Goal: Task Accomplishment & Management: Manage account settings

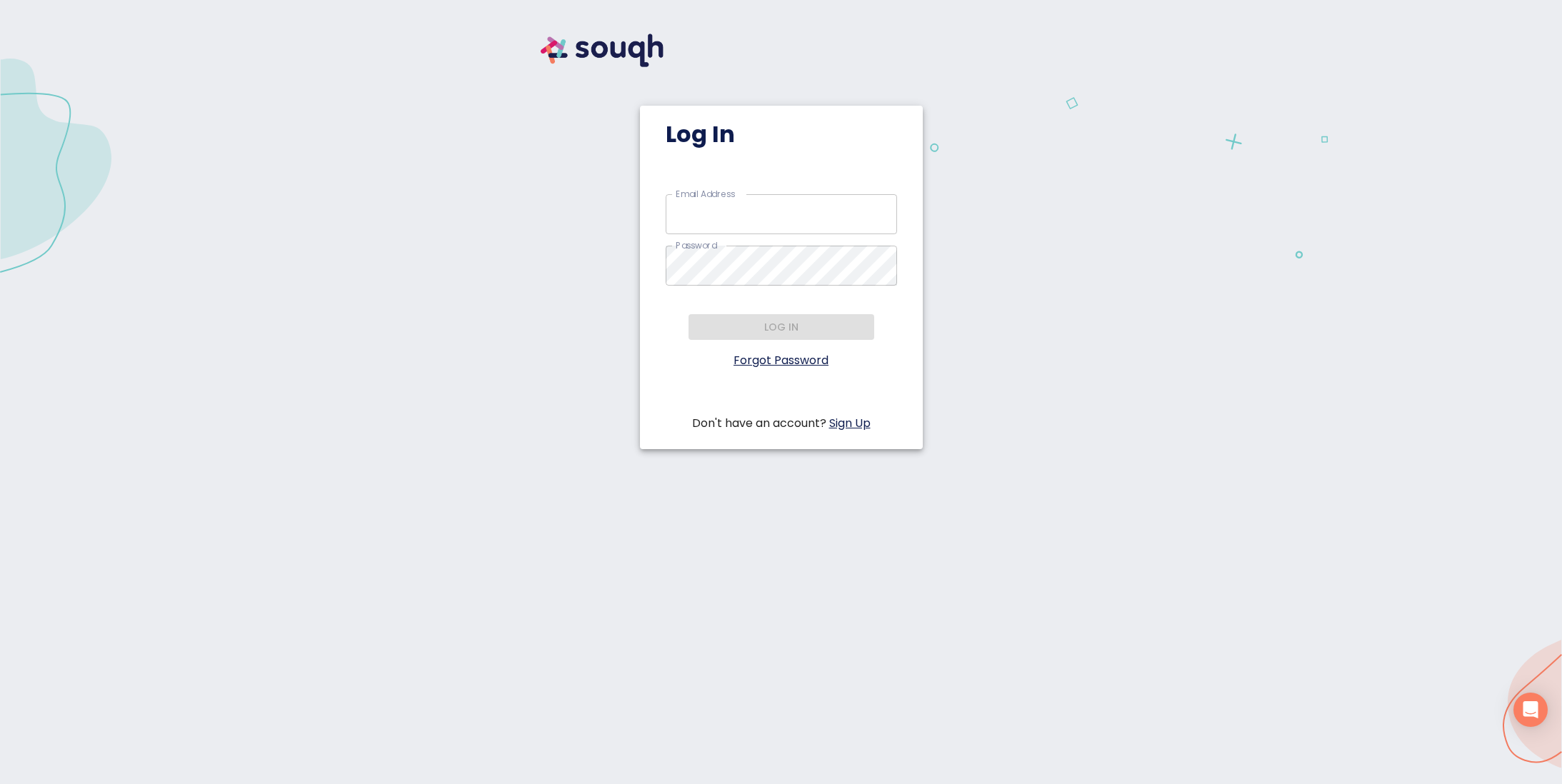
type input "carol.mark@exprealty.com"
click at [781, 415] on div "Log in" at bounding box center [781, 424] width 231 height 17
click at [797, 328] on span "Log in" at bounding box center [781, 327] width 163 height 18
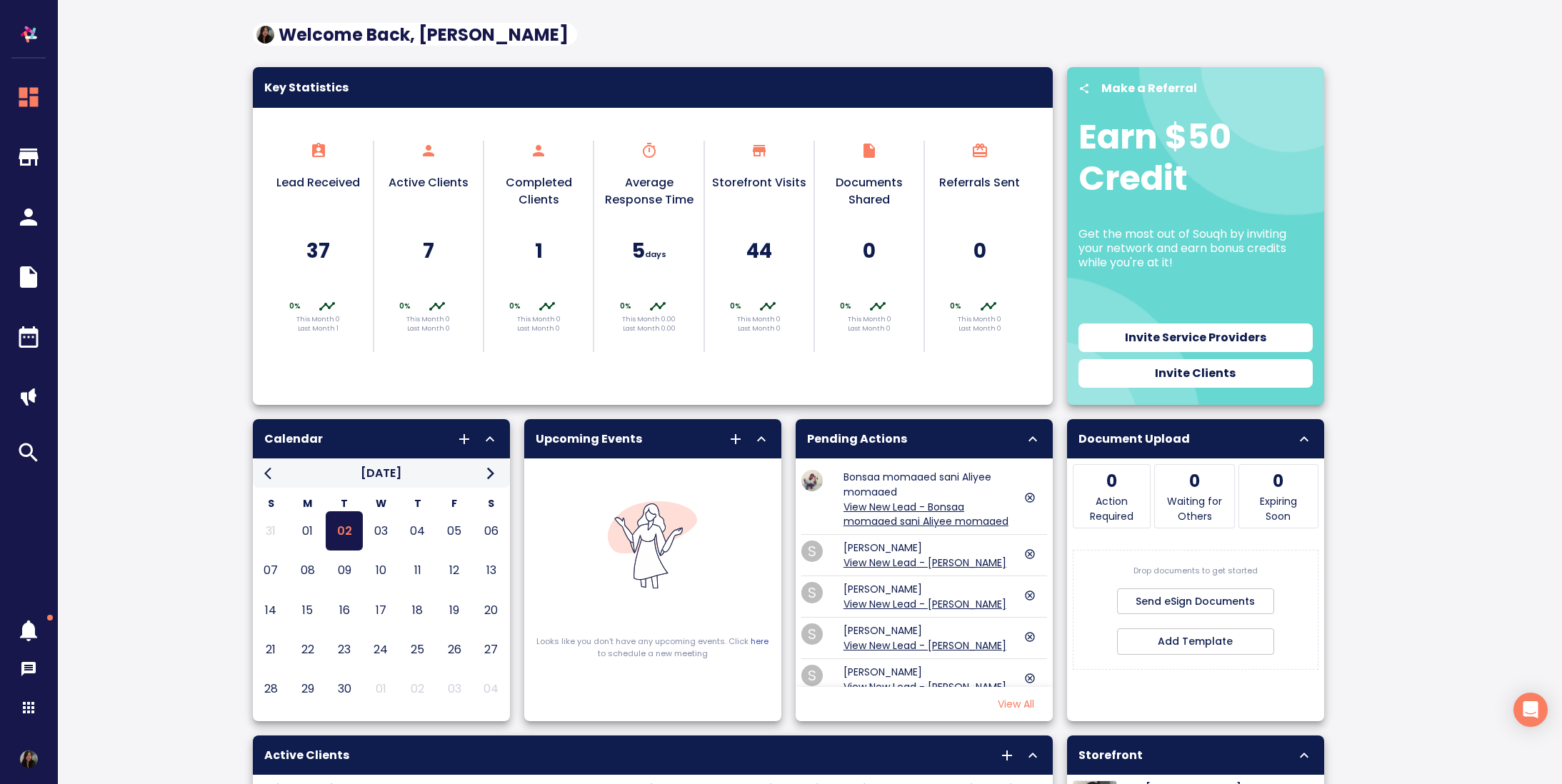
click at [914, 511] on link "View New Lead - Bonsaa momaaed sani Aliyee momaaed" at bounding box center [926, 514] width 165 height 28
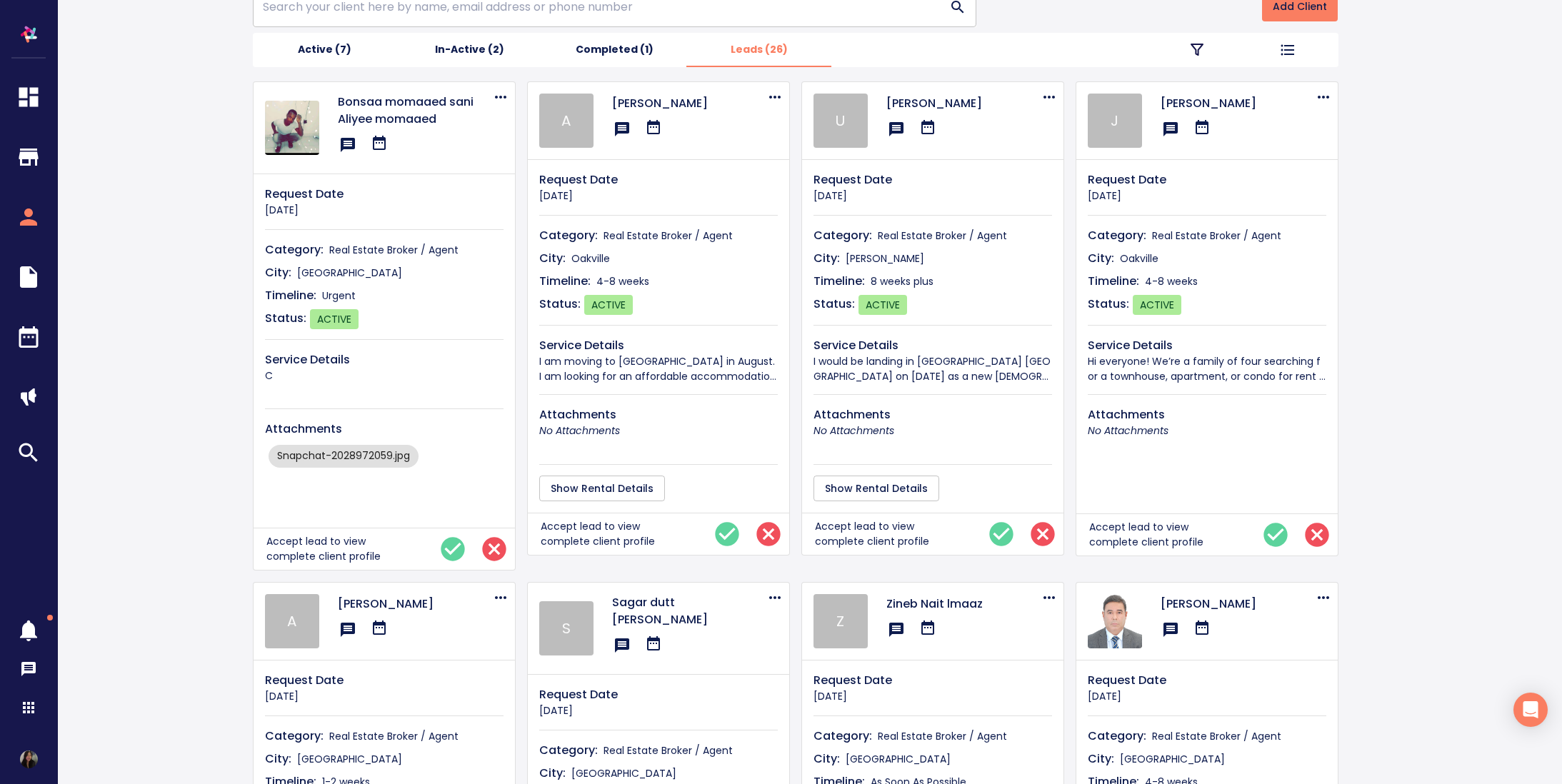
scroll to position [80, 0]
click at [15, 23] on img "button" at bounding box center [28, 34] width 28 height 28
click at [45, 29] on button "button" at bounding box center [28, 28] width 45 height 57
click at [24, 710] on icon "button" at bounding box center [28, 707] width 12 height 12
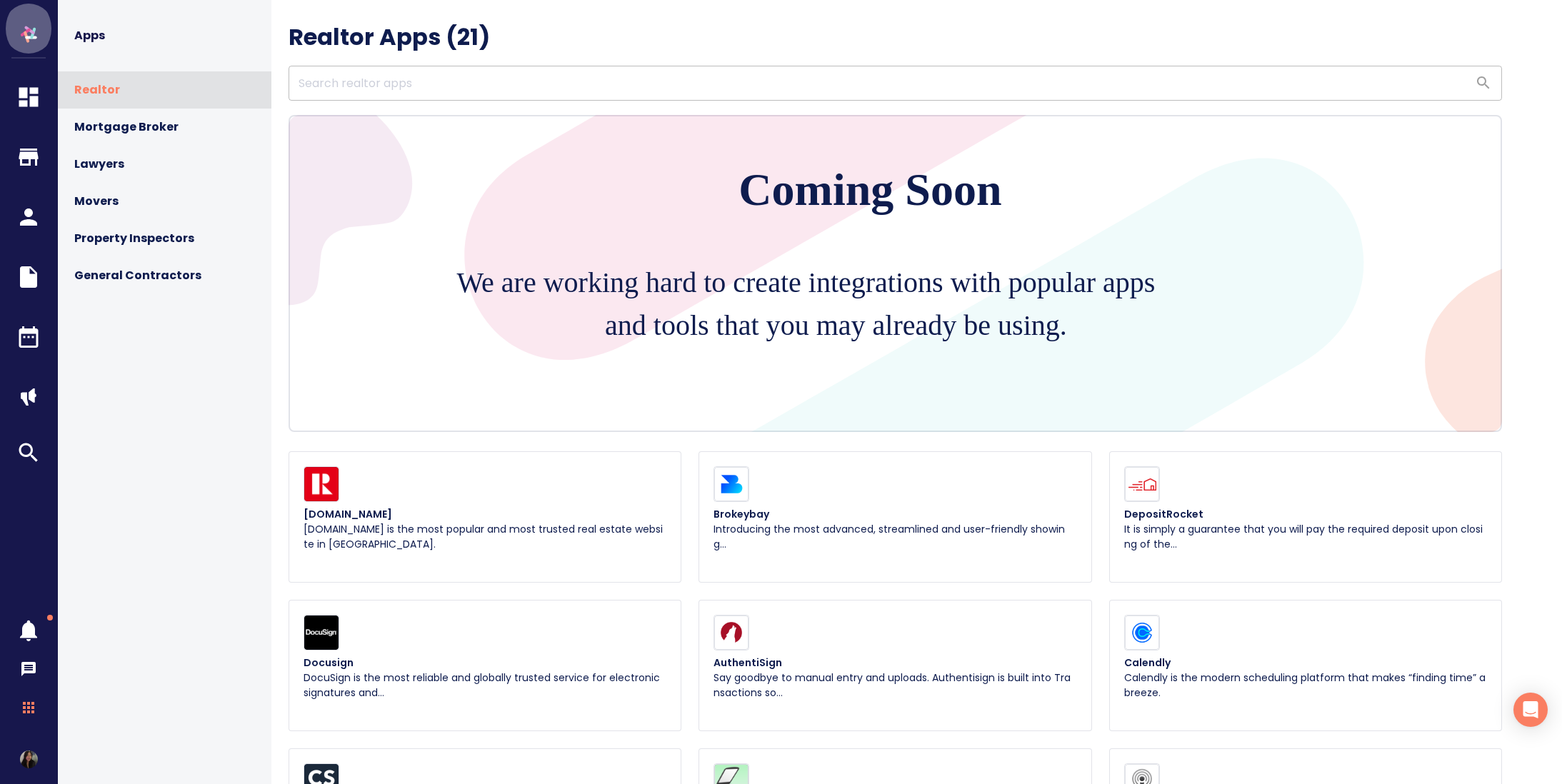
click at [15, 31] on img "button" at bounding box center [28, 34] width 28 height 28
click at [29, 33] on img "button" at bounding box center [28, 34] width 28 height 28
click at [19, 634] on icon "button" at bounding box center [28, 630] width 43 height 26
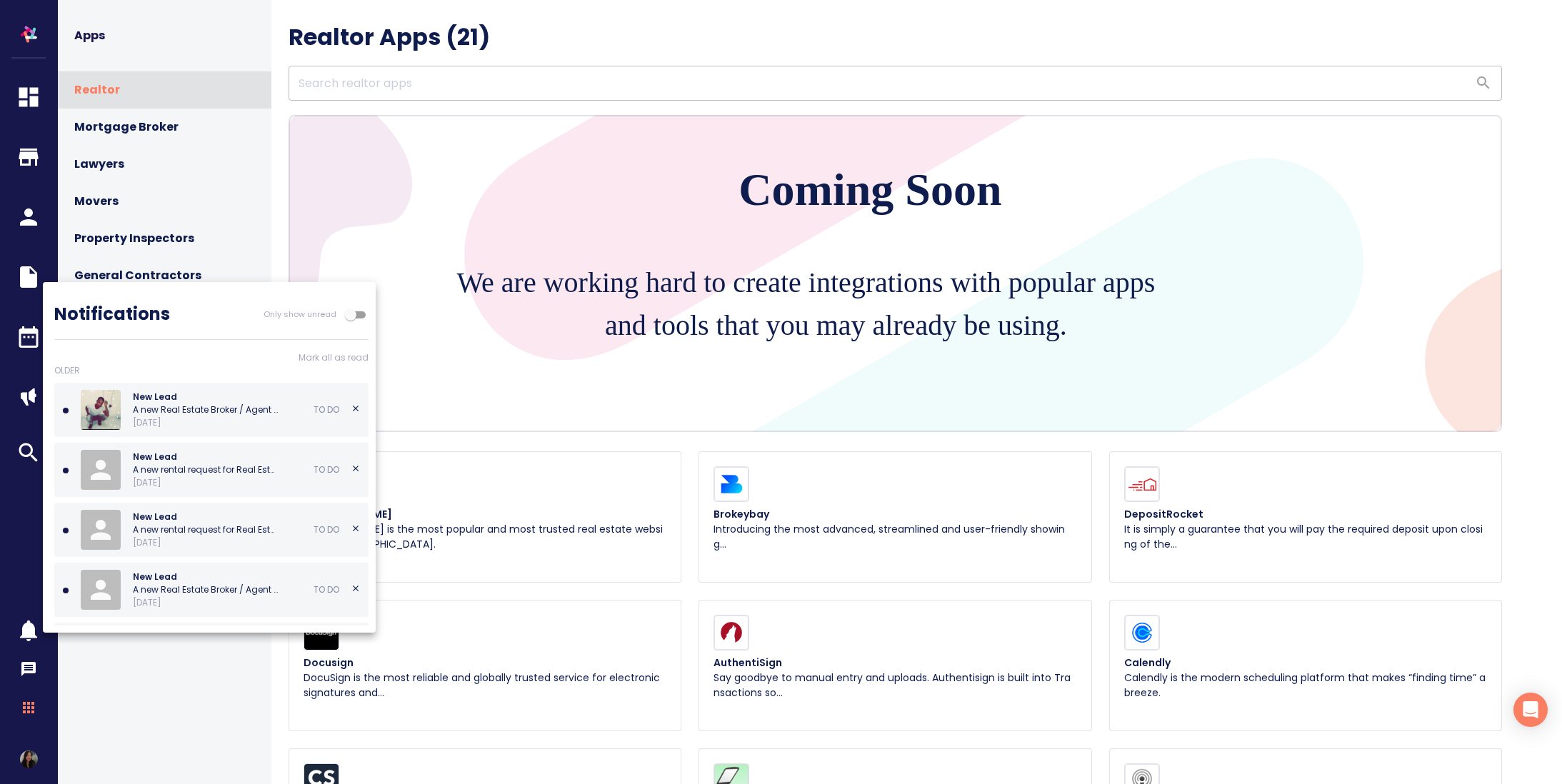
click at [34, 675] on div at bounding box center [781, 392] width 1562 height 784
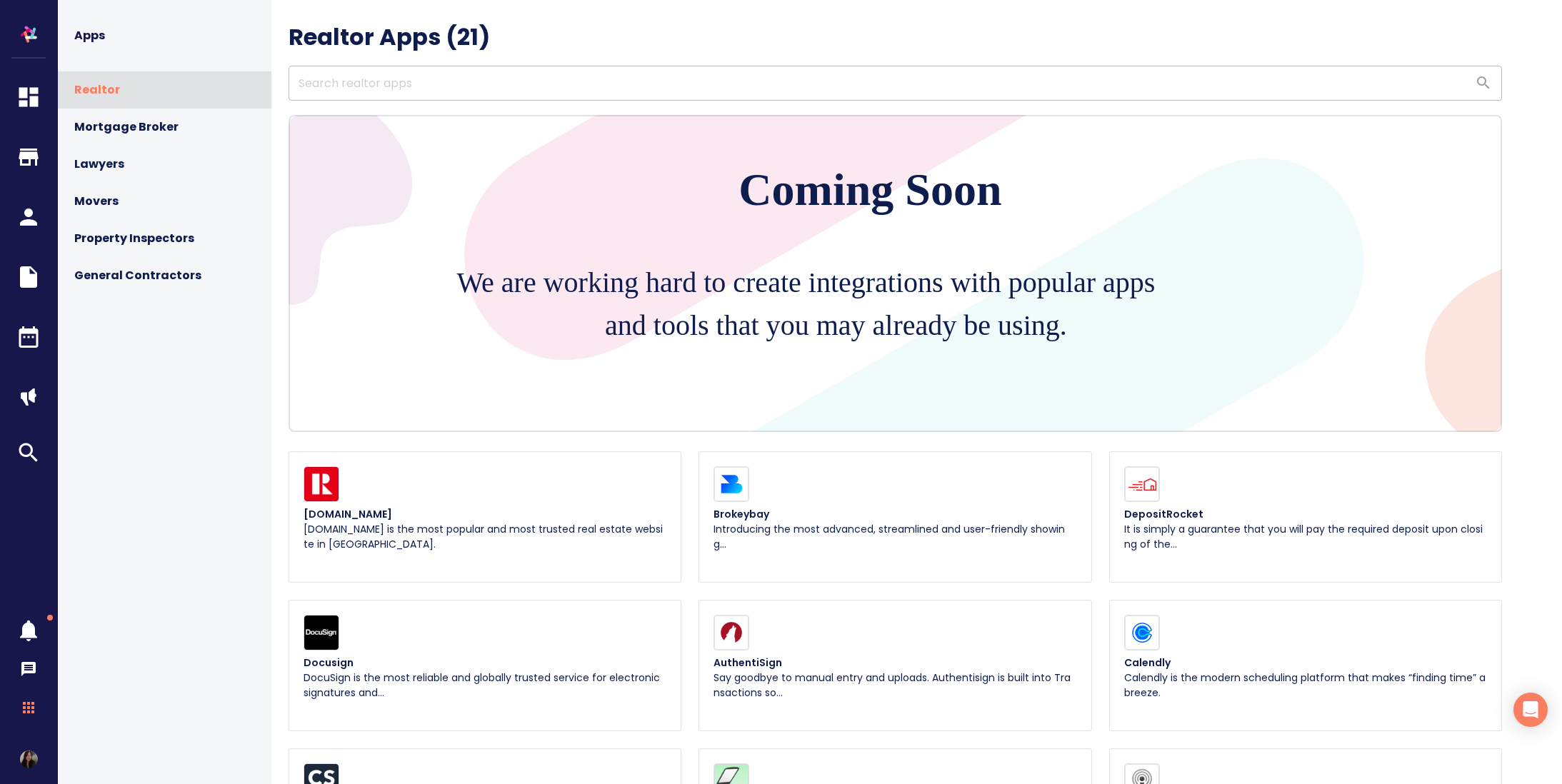
click at [34, 715] on icon "button" at bounding box center [29, 708] width 17 height 17
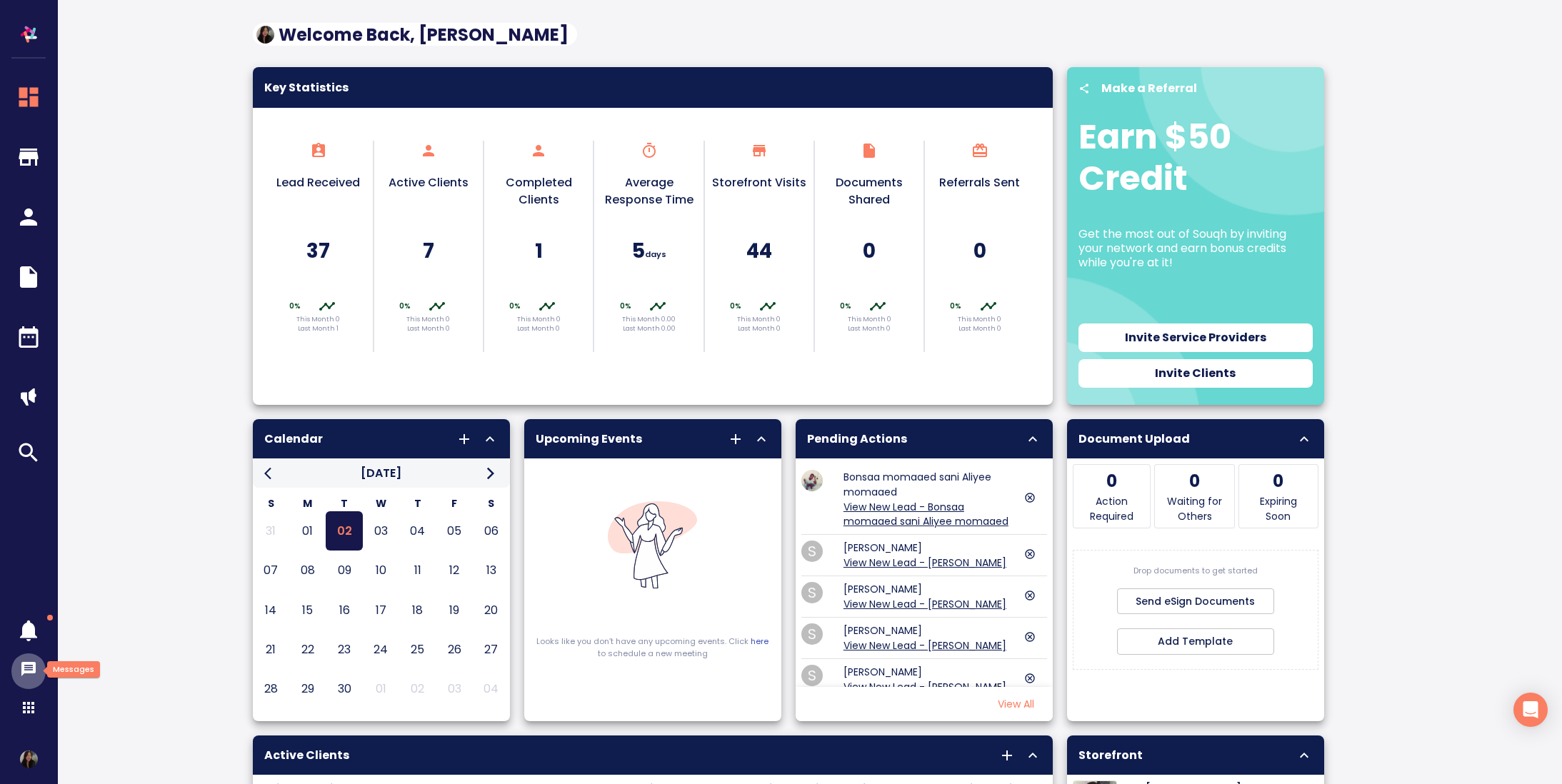
click at [28, 660] on icon "button" at bounding box center [29, 669] width 17 height 17
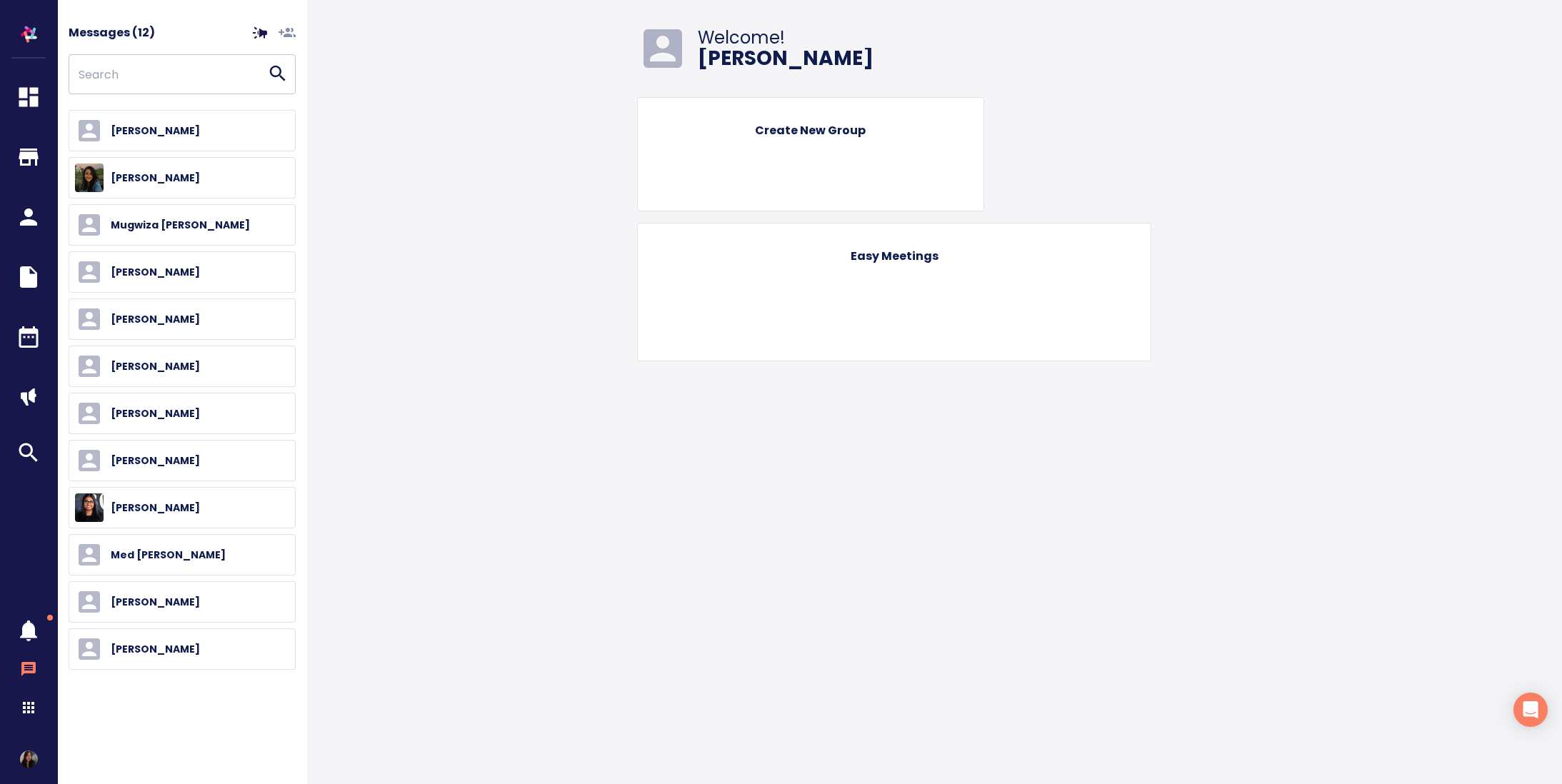
click at [28, 38] on img "button" at bounding box center [28, 34] width 28 height 28
click at [34, 100] on icon "button" at bounding box center [29, 97] width 20 height 20
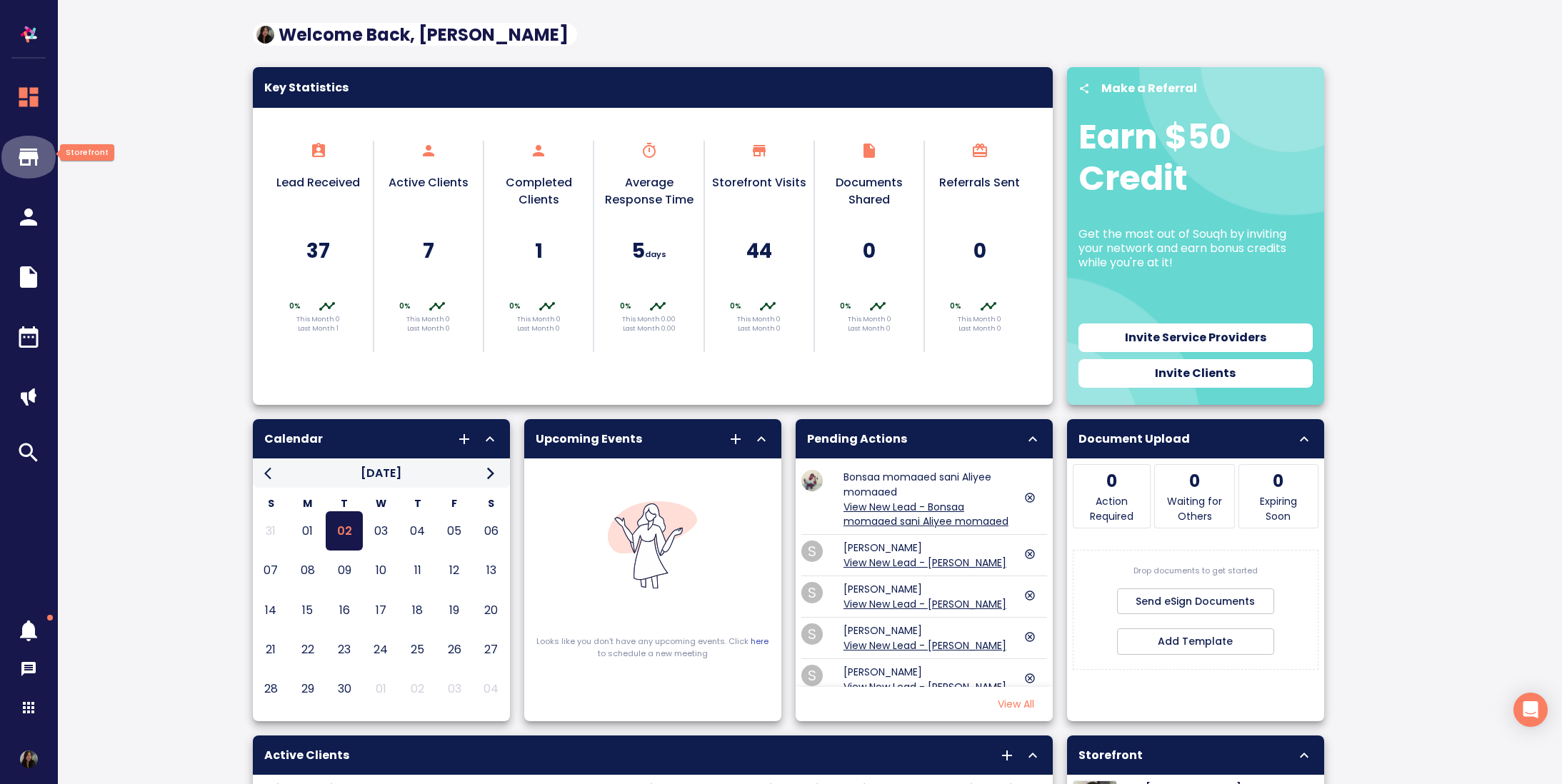
click at [28, 163] on icon "button" at bounding box center [29, 157] width 20 height 17
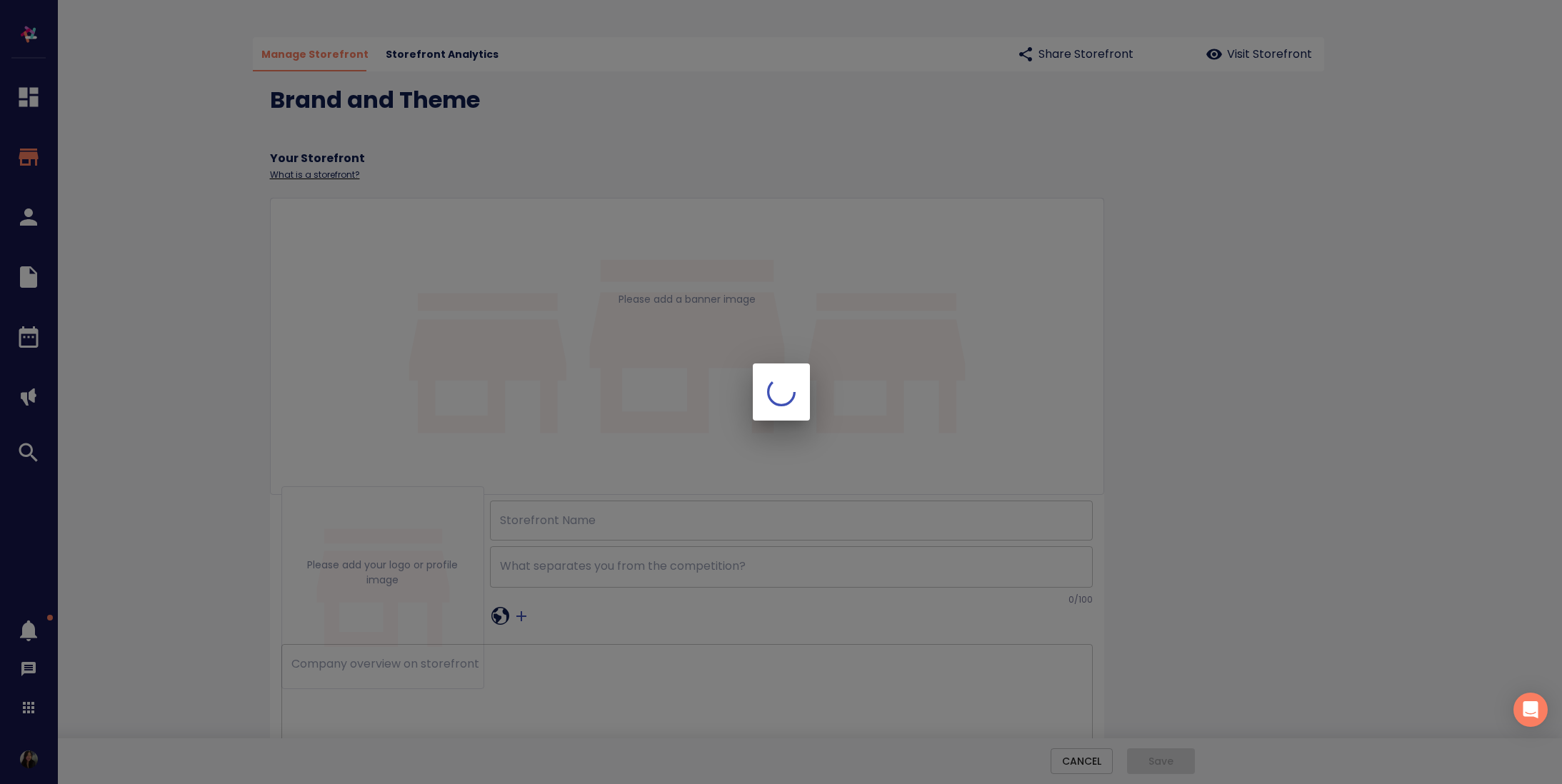
type input "[PERSON_NAME] [PERSON_NAME] Mark eXp Realty Brokerage"
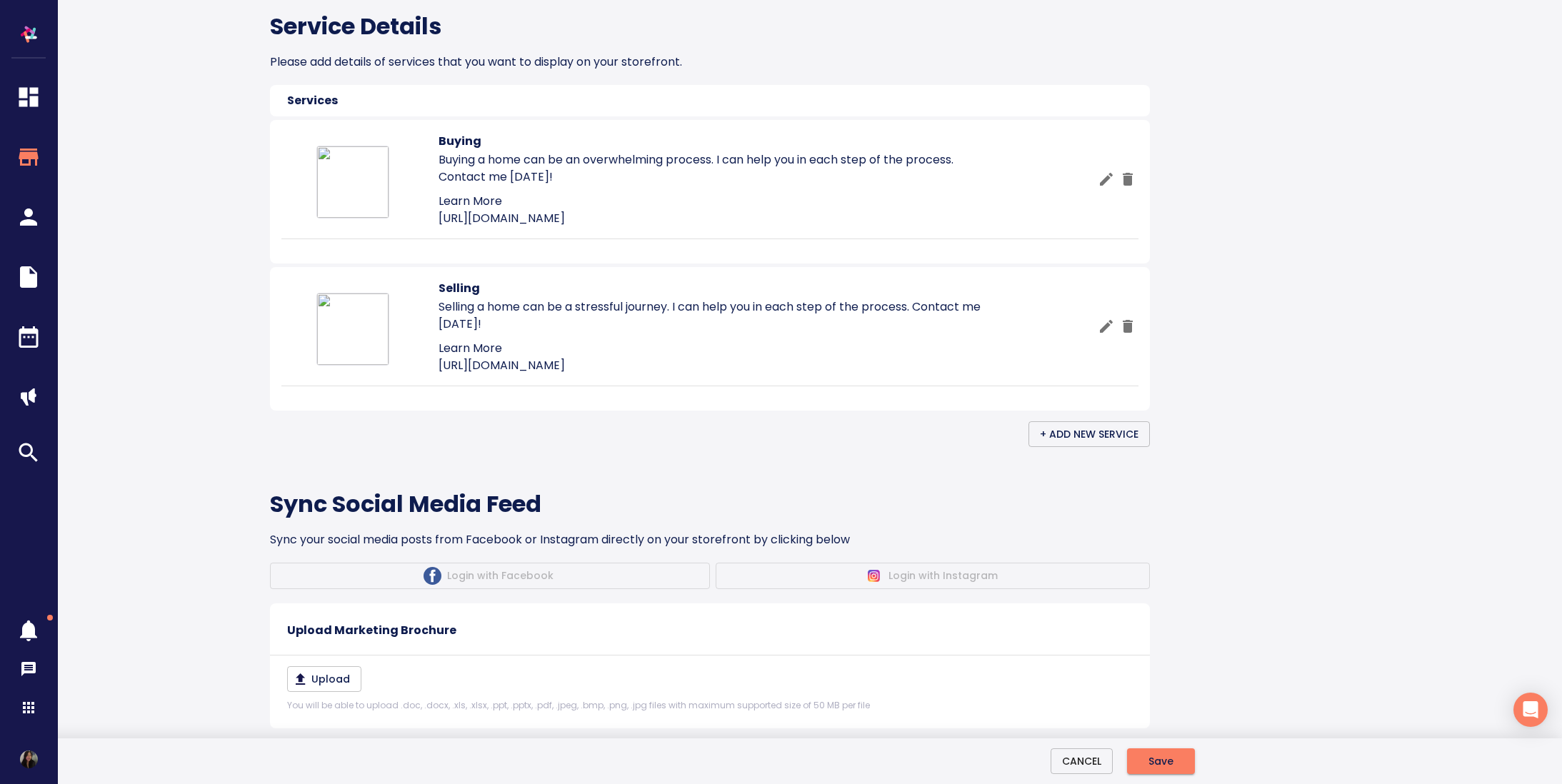
scroll to position [739, 0]
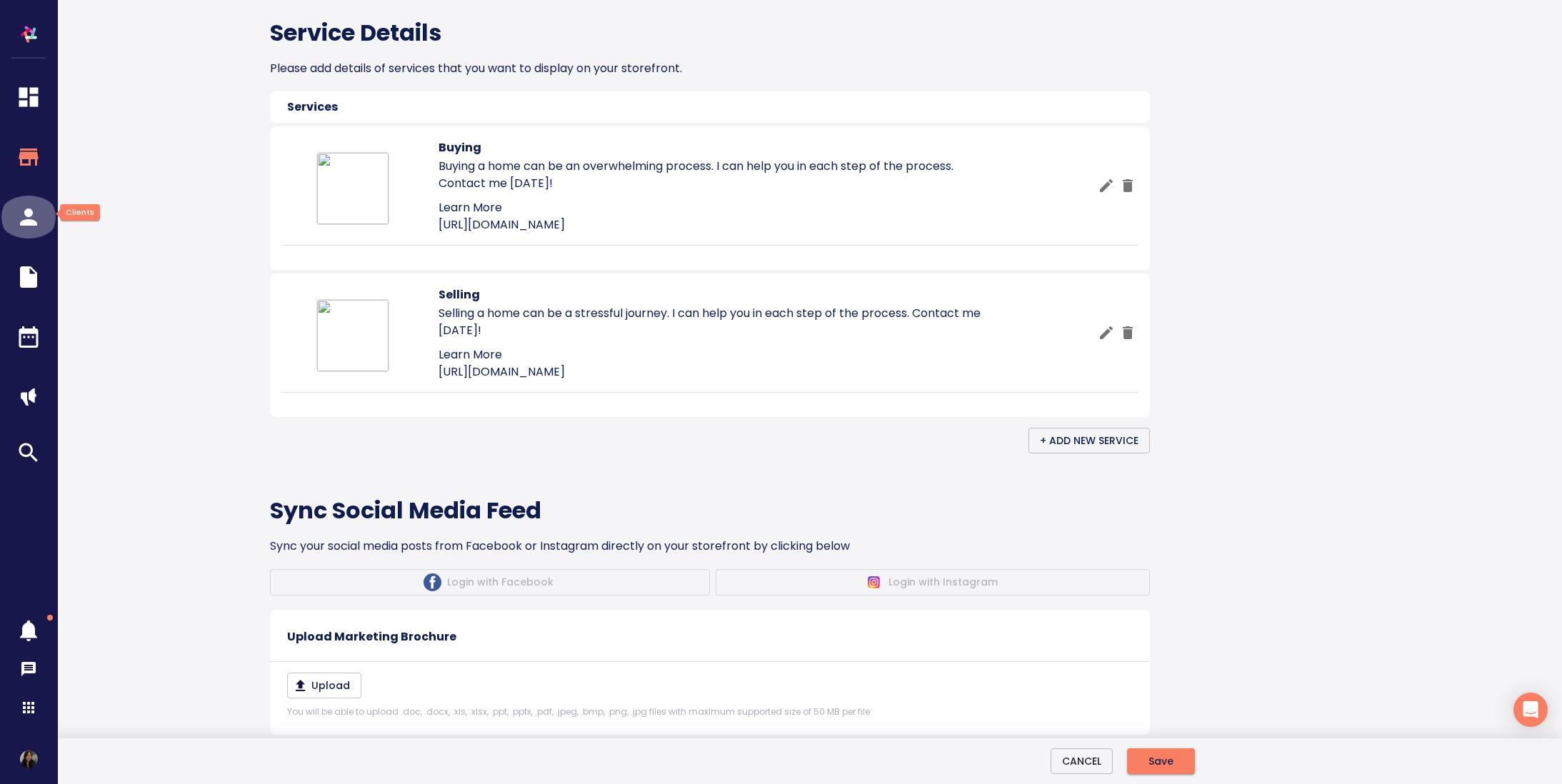
click at [28, 218] on icon "button" at bounding box center [28, 217] width 43 height 26
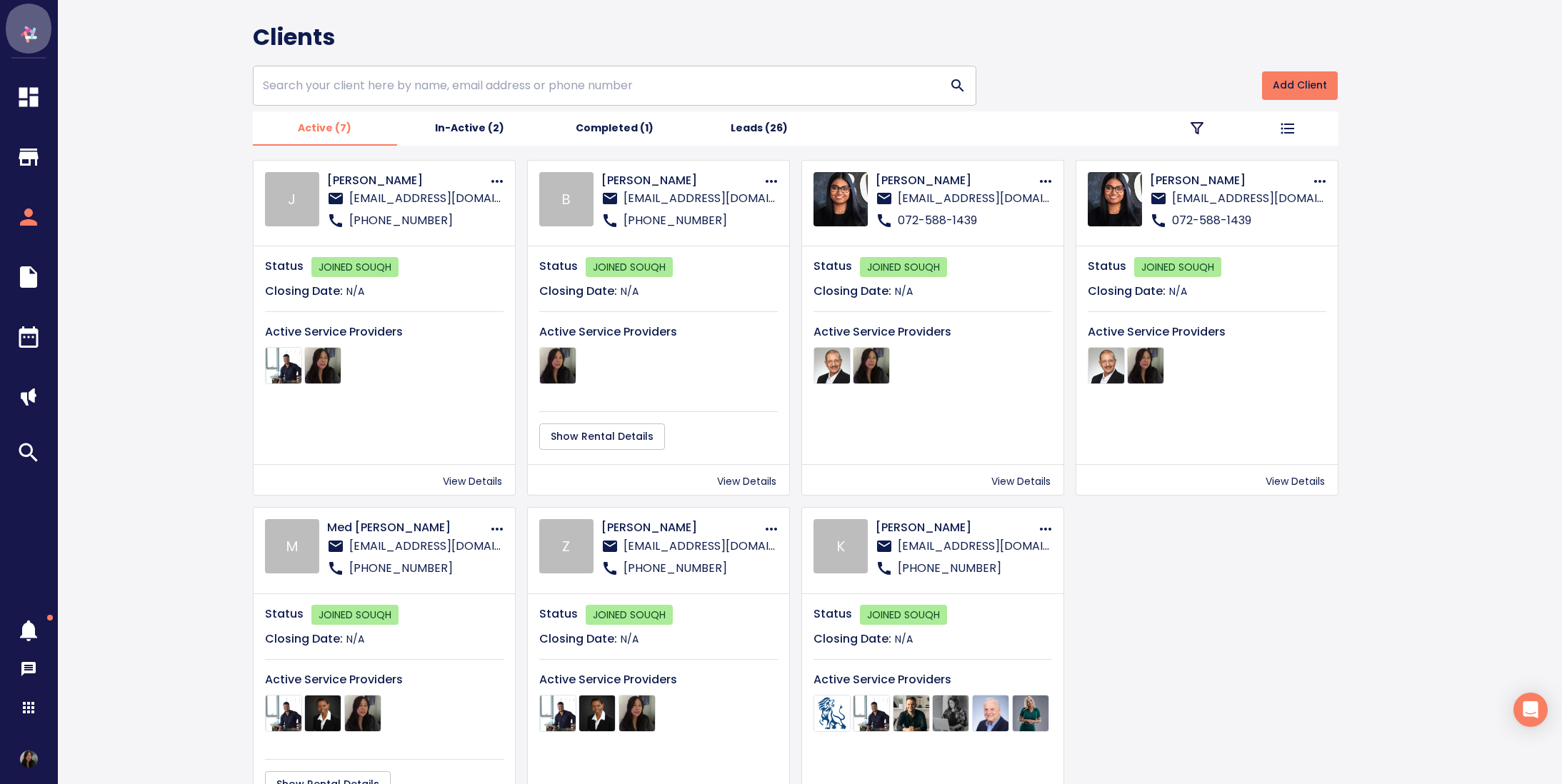
click at [31, 31] on img "button" at bounding box center [28, 34] width 28 height 28
click at [28, 27] on img "button" at bounding box center [28, 34] width 28 height 28
click at [28, 101] on icon "button" at bounding box center [28, 97] width 43 height 26
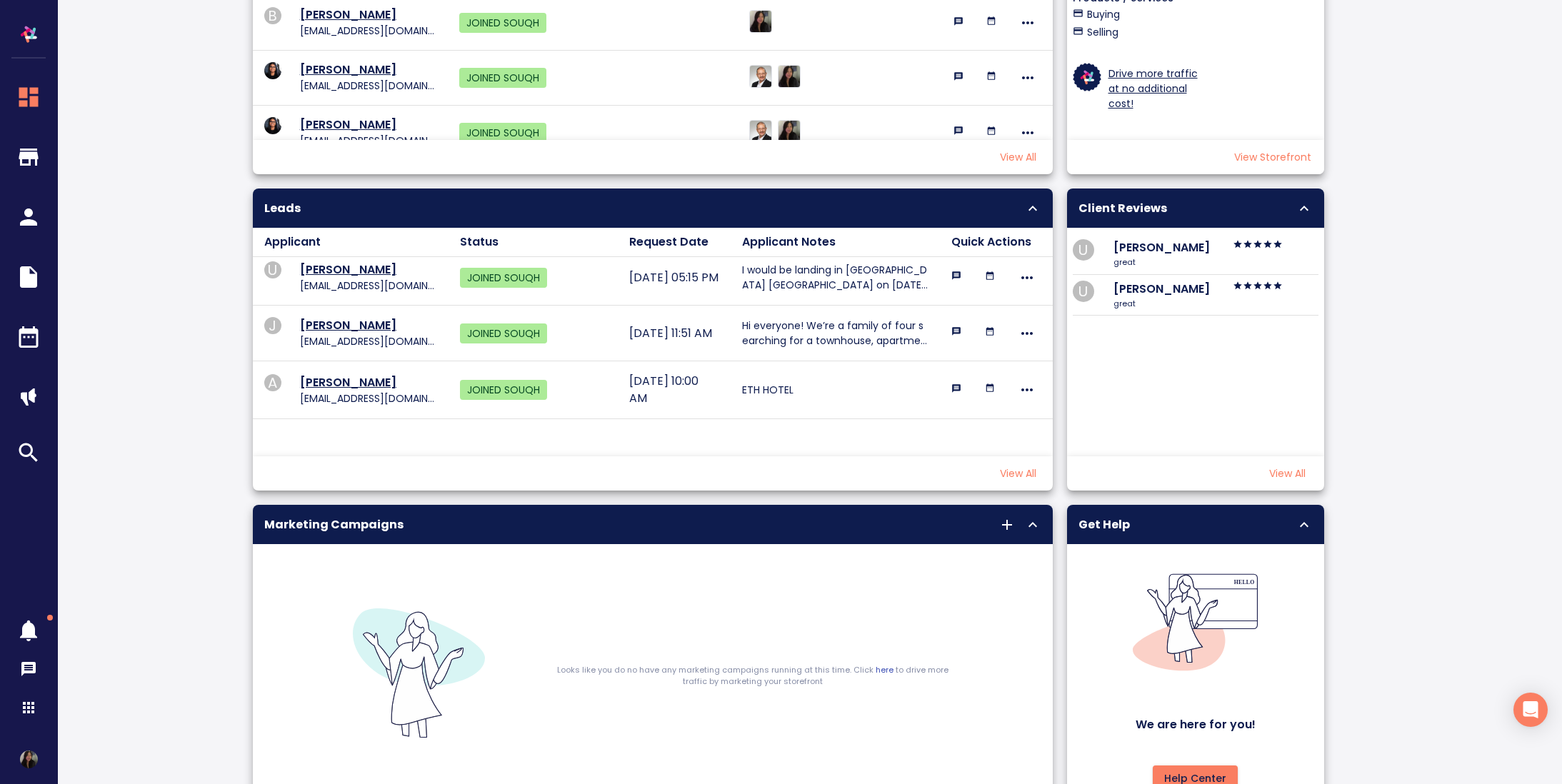
scroll to position [943, 0]
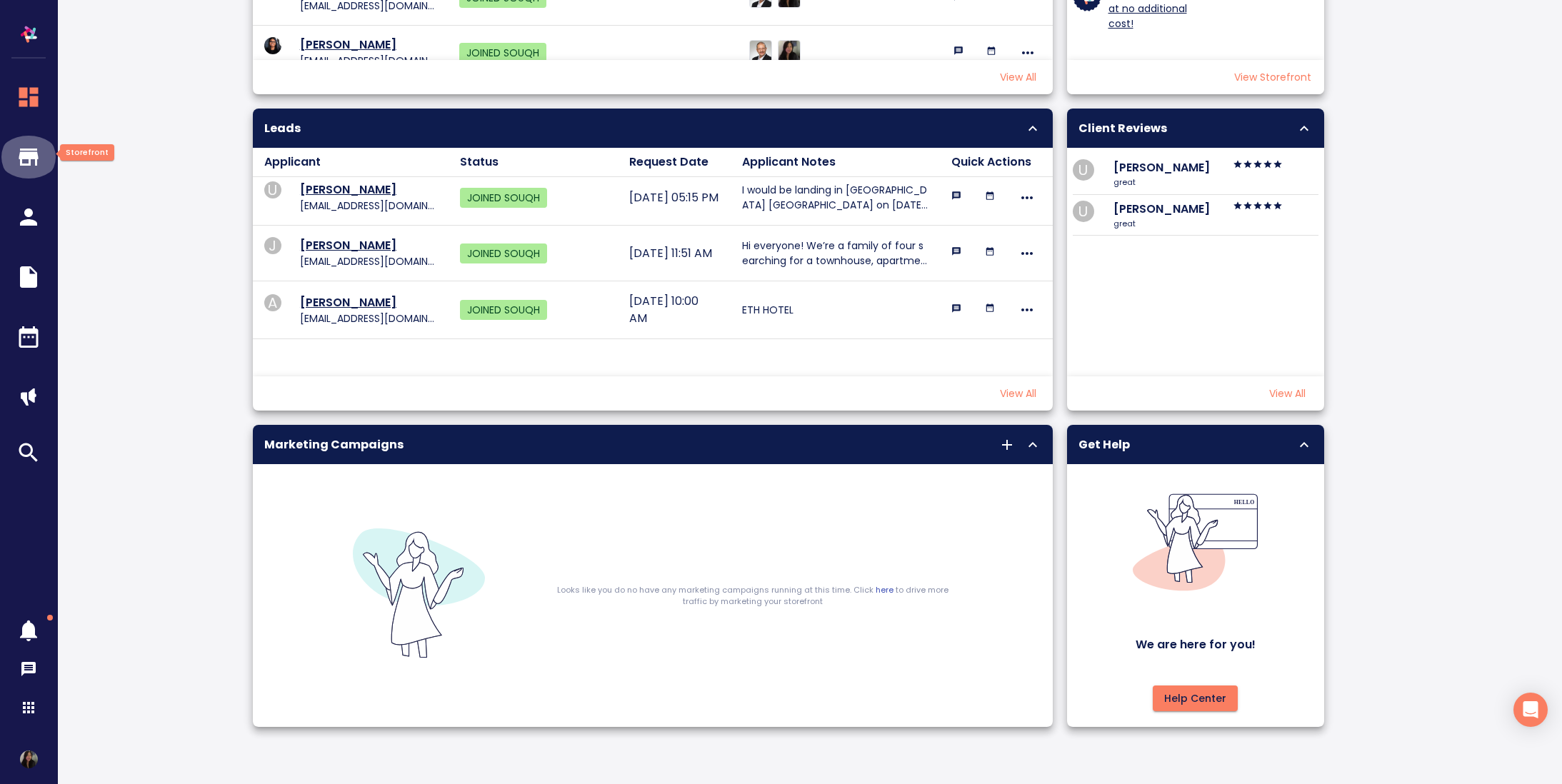
click at [31, 165] on icon "button" at bounding box center [28, 157] width 43 height 26
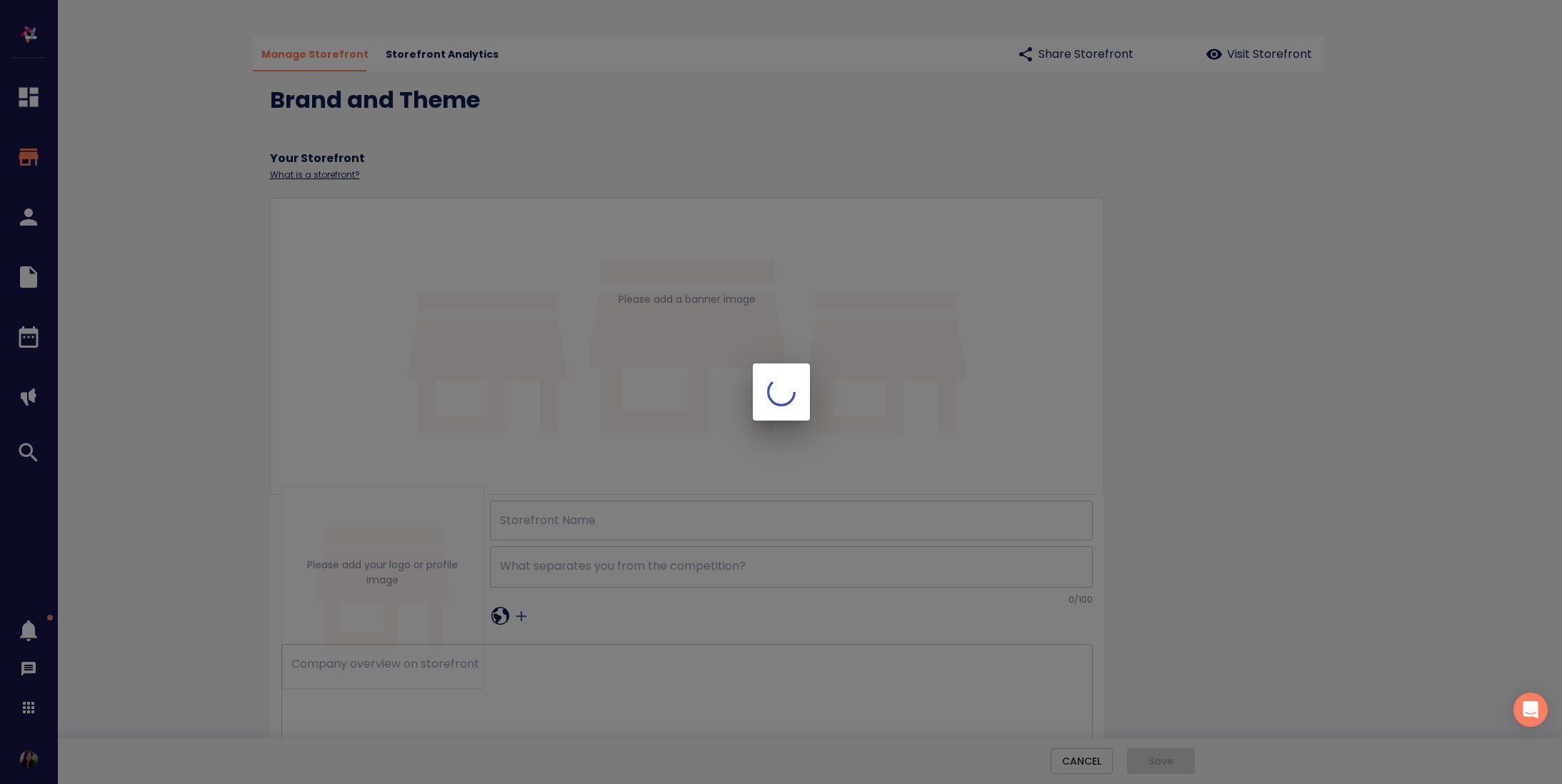
type input "[PERSON_NAME] [PERSON_NAME] Mark eXp Realty Brokerage"
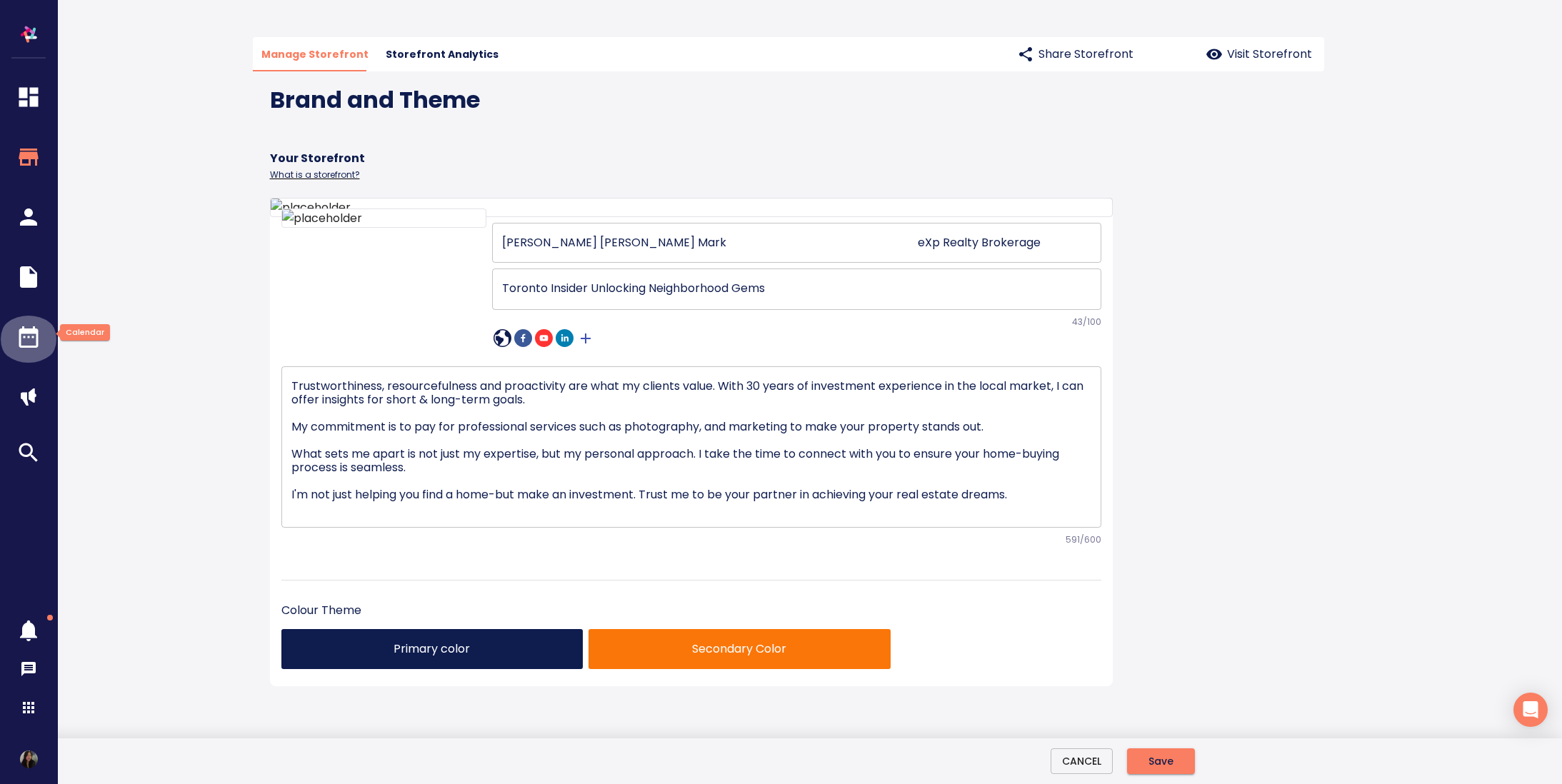
click at [24, 330] on icon "button" at bounding box center [29, 337] width 20 height 21
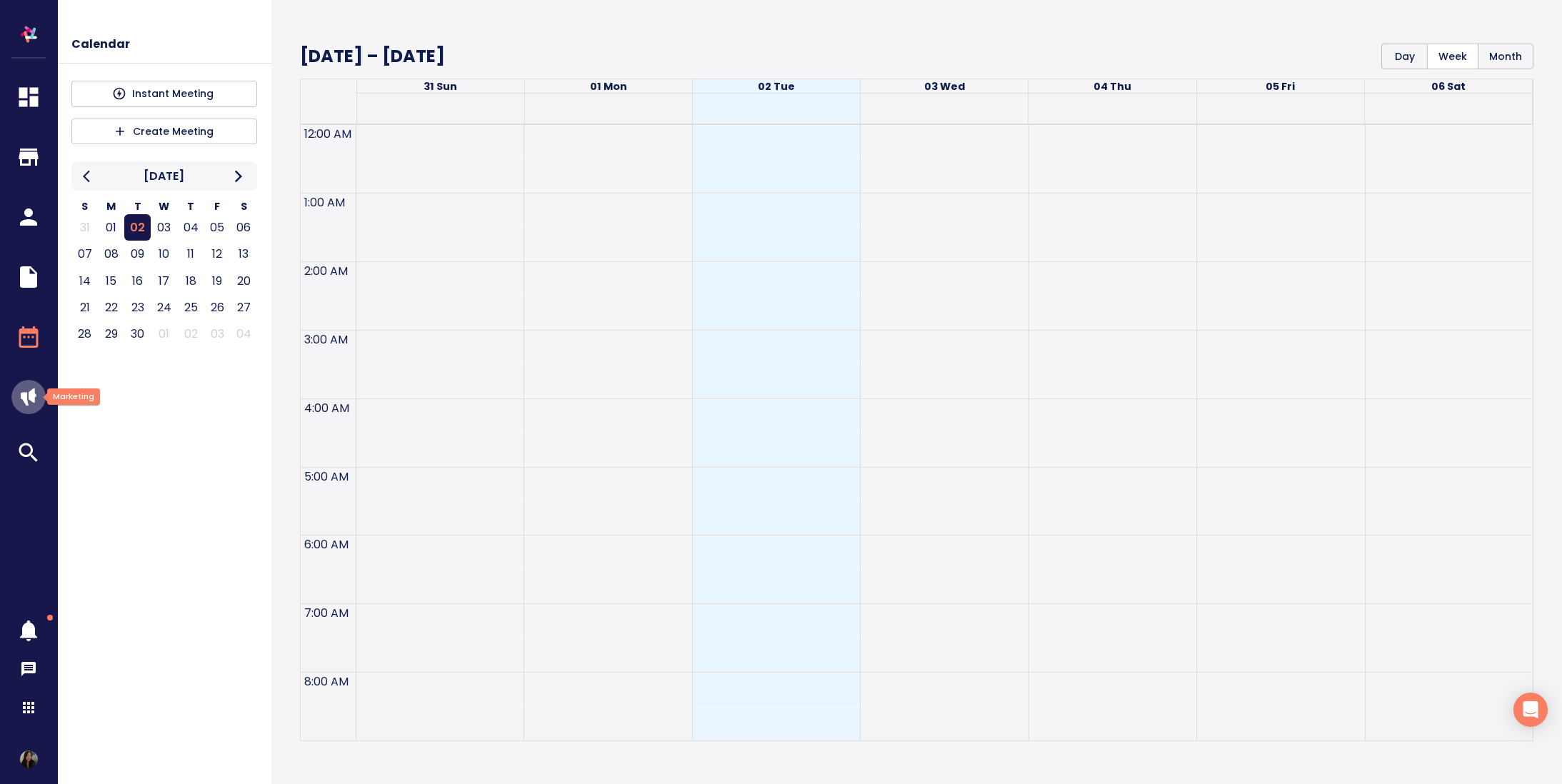
click at [29, 398] on img "button" at bounding box center [29, 397] width 17 height 17
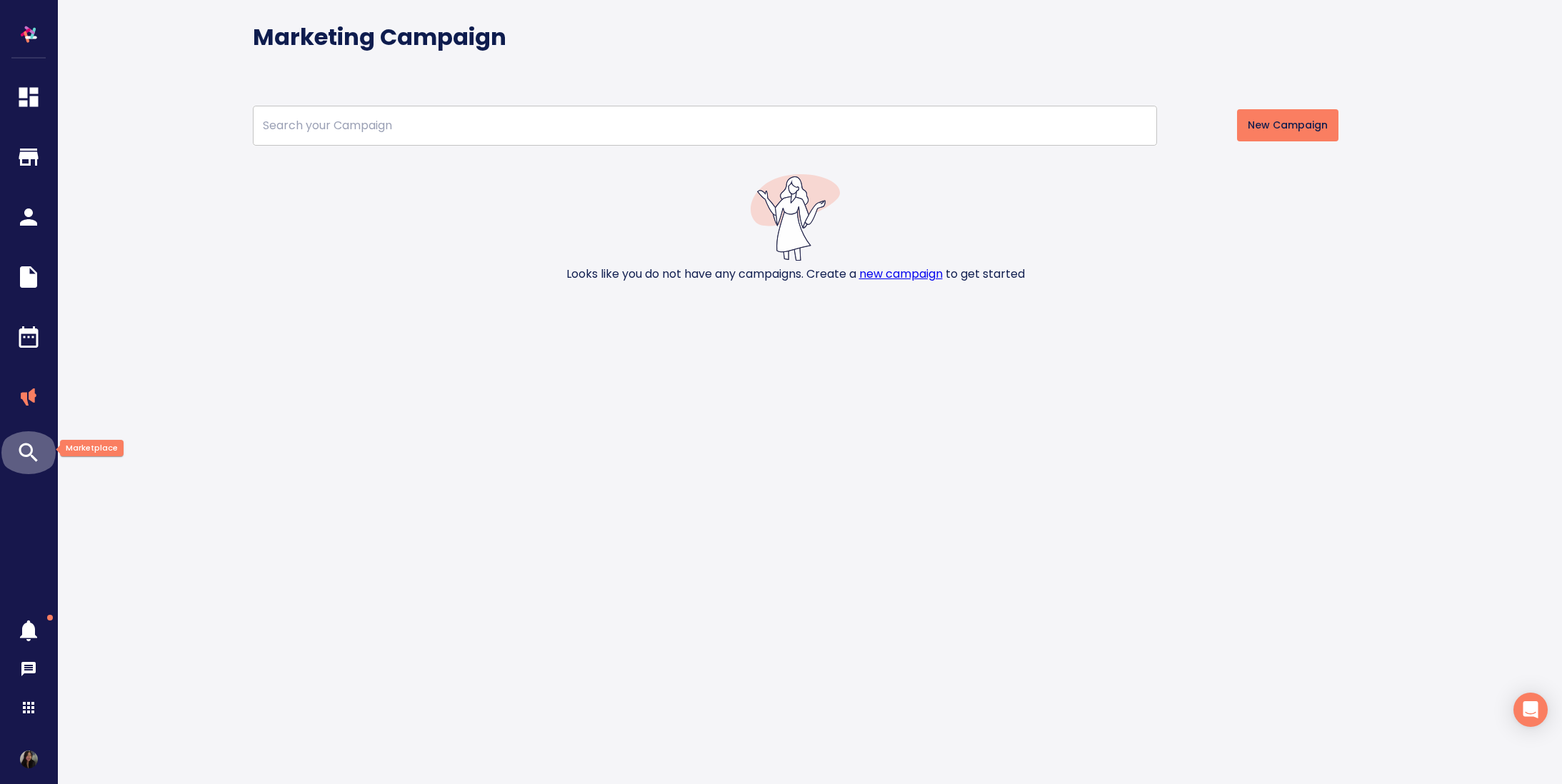
click at [36, 445] on icon "button" at bounding box center [28, 453] width 43 height 26
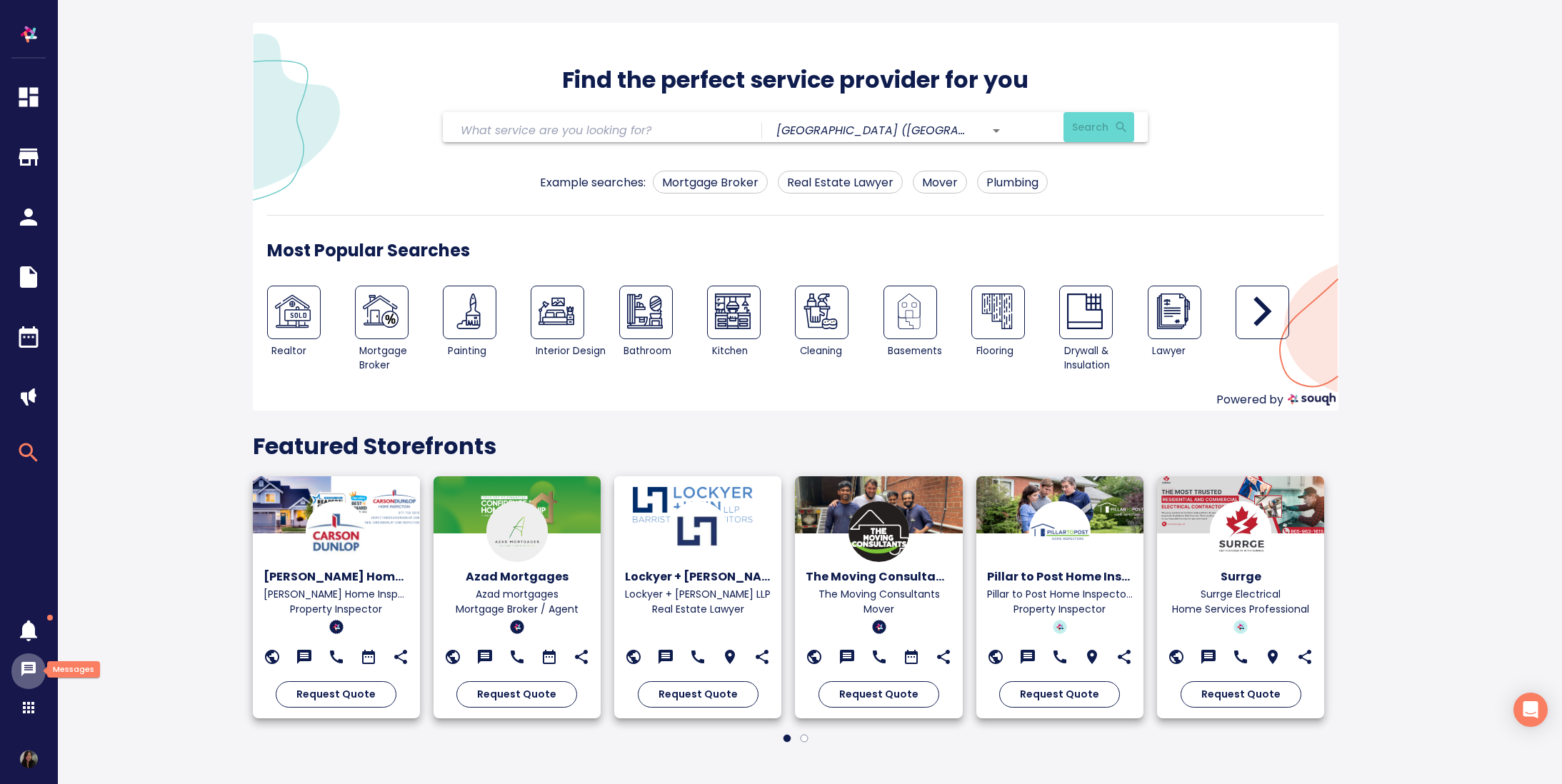
click at [34, 667] on icon "button" at bounding box center [28, 669] width 14 height 14
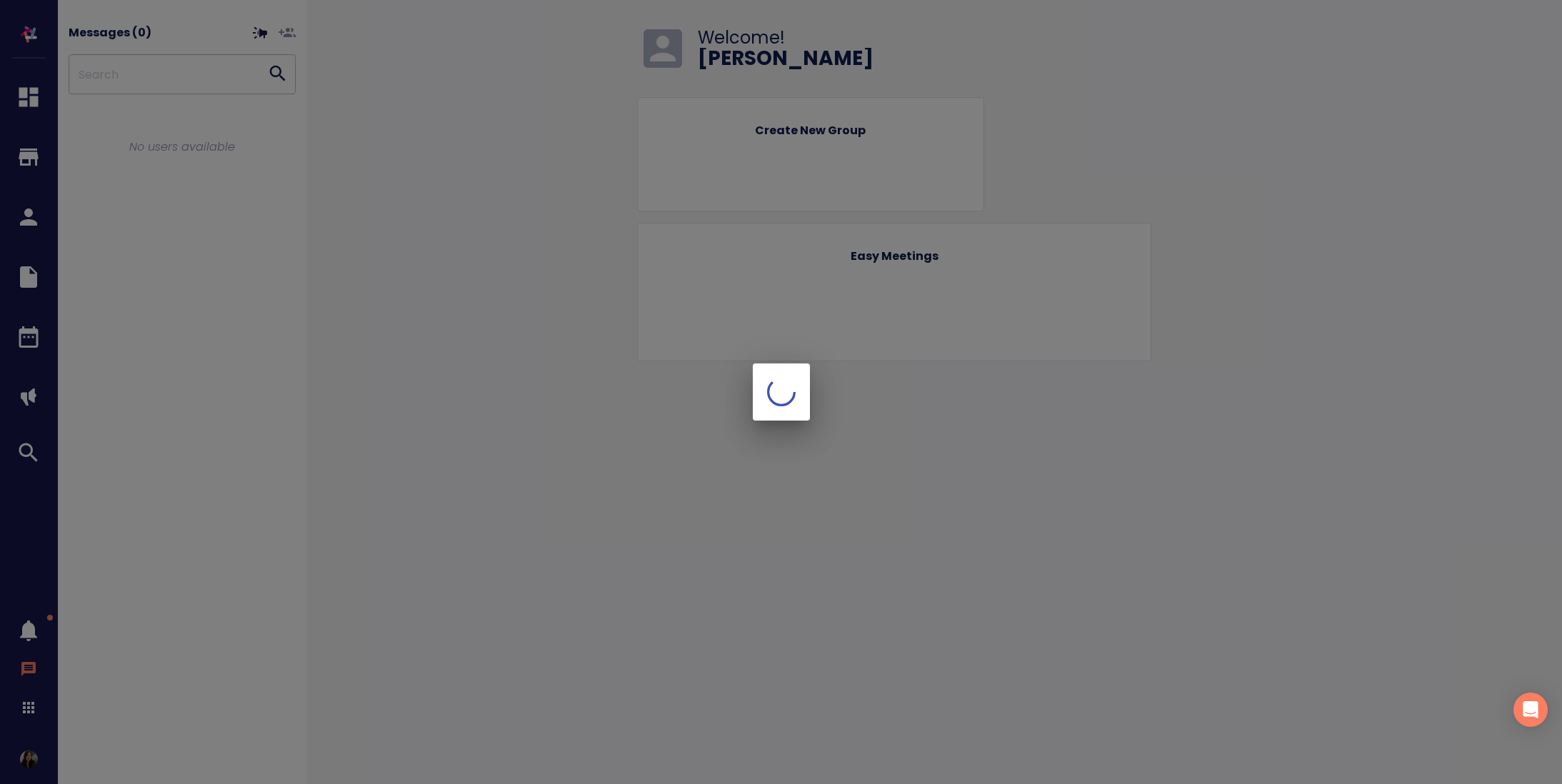
click at [29, 757] on div at bounding box center [781, 392] width 1562 height 784
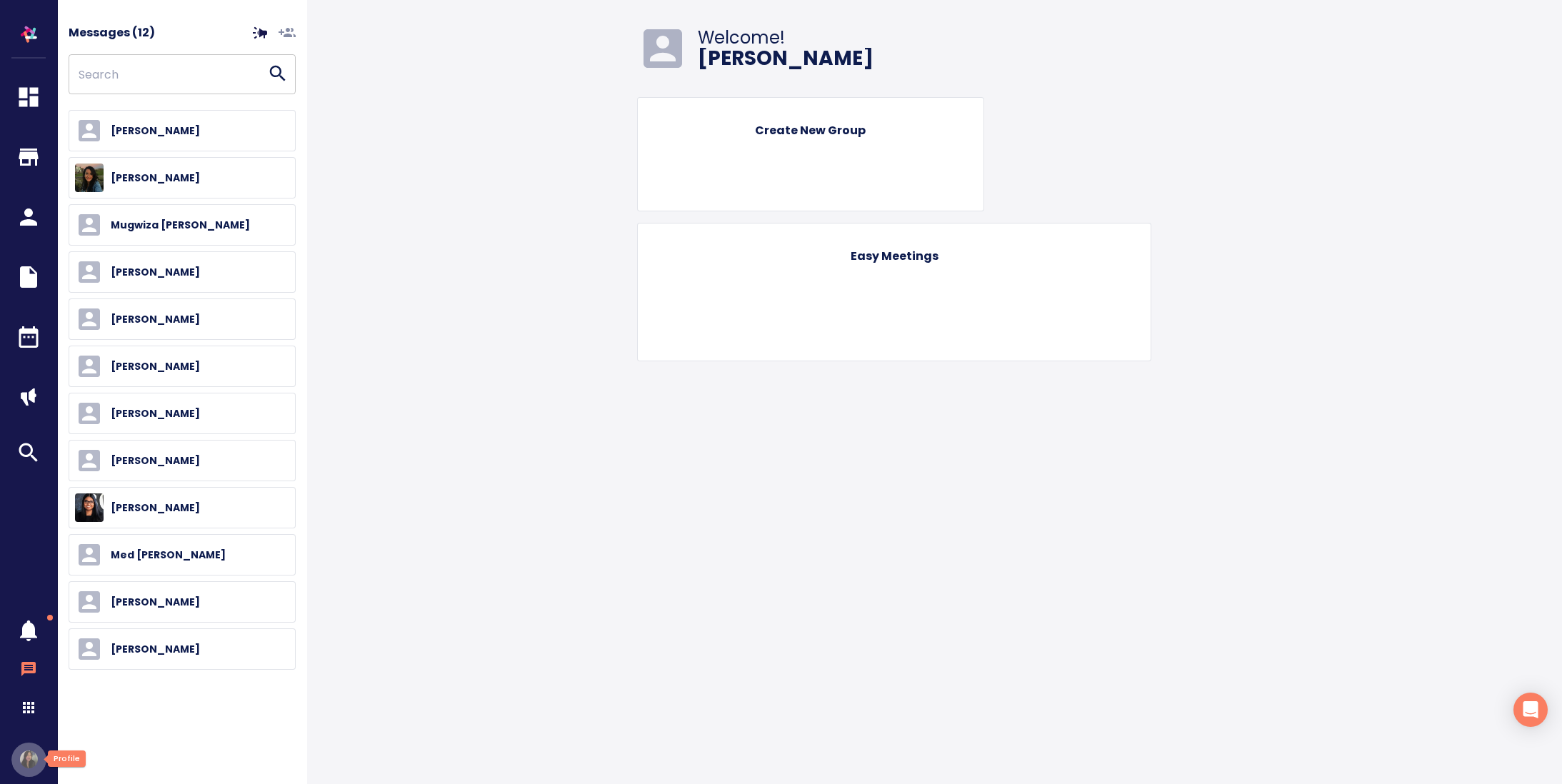
click at [34, 757] on img "button" at bounding box center [29, 759] width 18 height 18
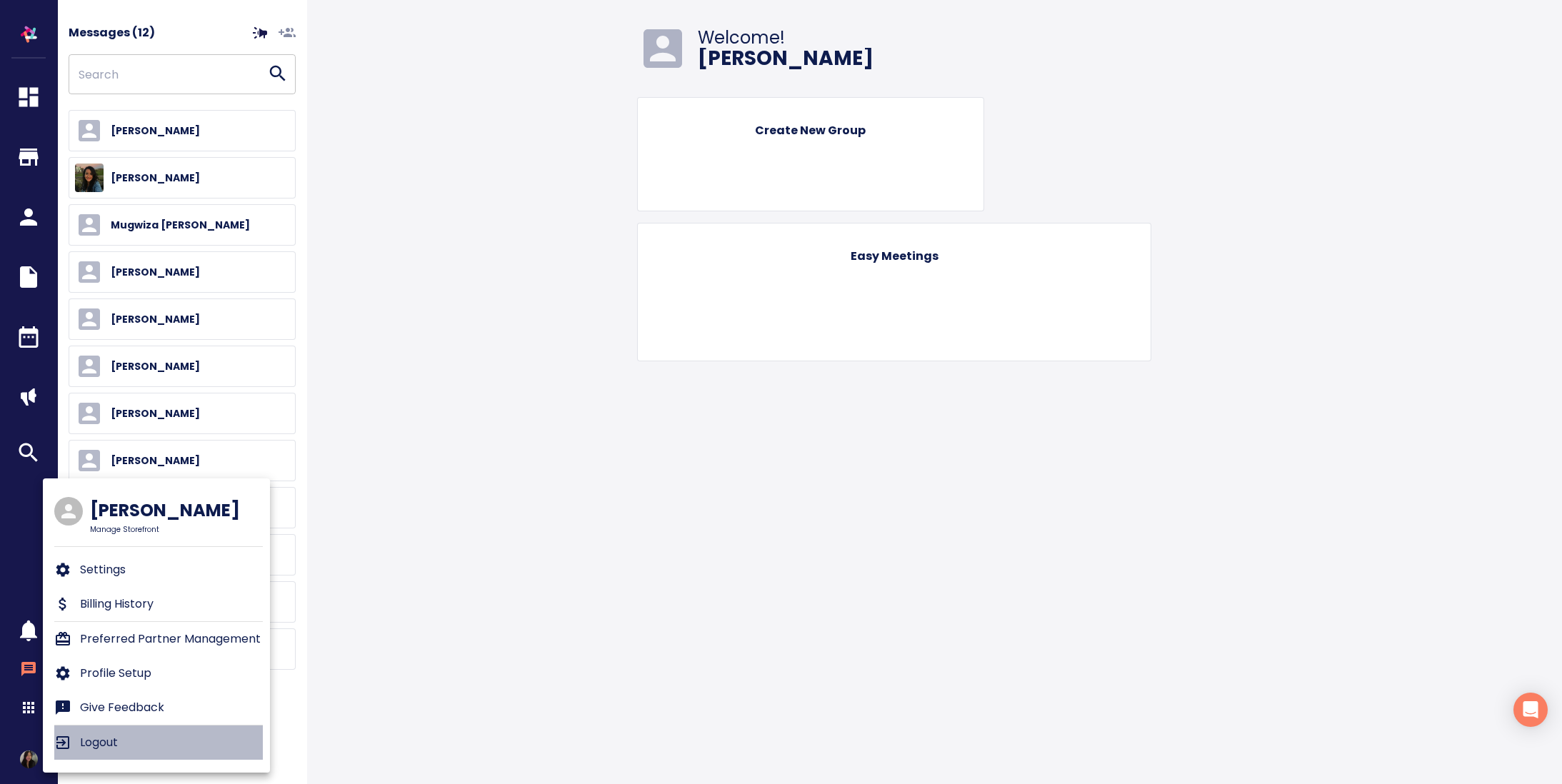
click at [99, 742] on p "Logout" at bounding box center [99, 742] width 38 height 17
